Goal: Navigation & Orientation: Go to known website

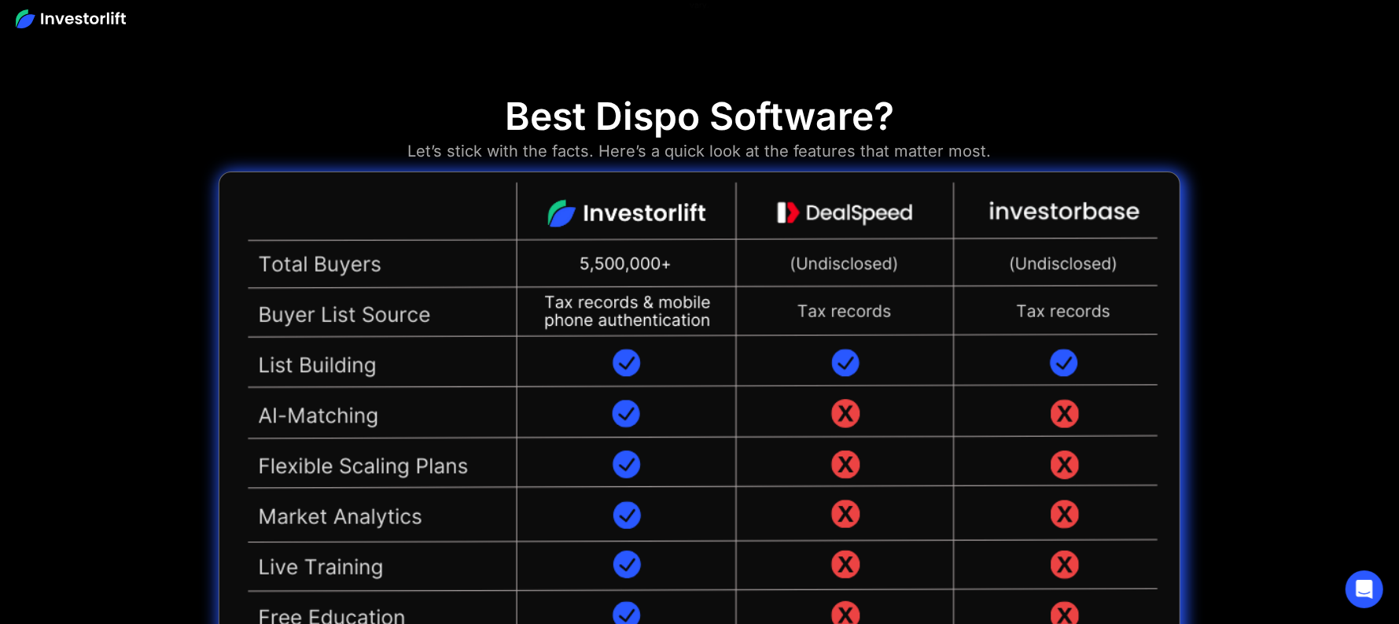
scroll to position [4036, 0]
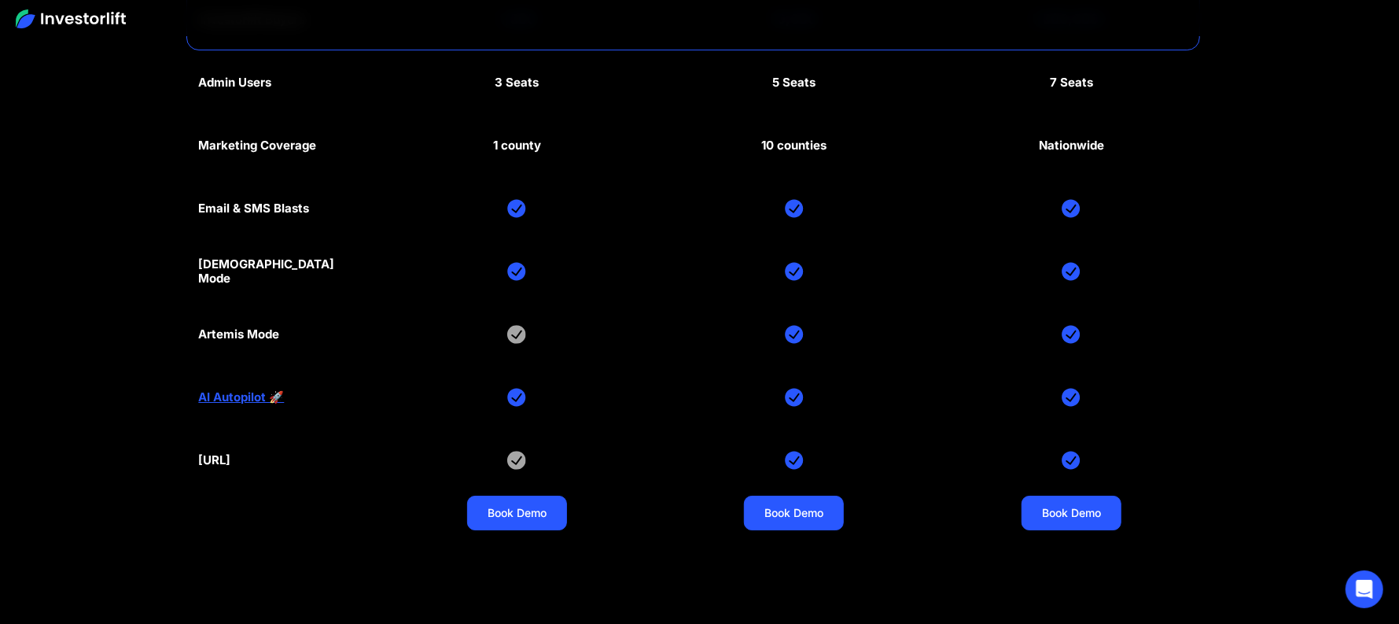
scroll to position [8158, 0]
